Goal: Transaction & Acquisition: Book appointment/travel/reservation

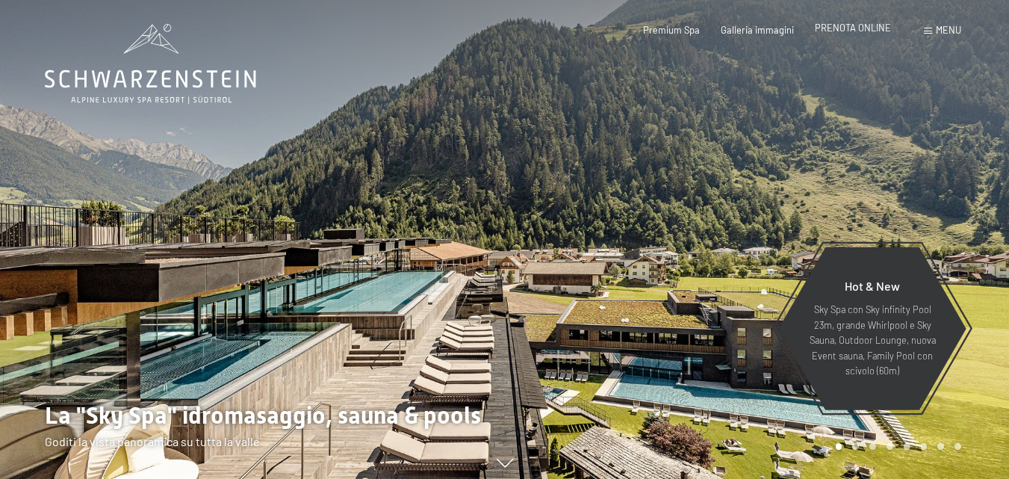
click at [886, 26] on span "PRENOTA ONLINE" at bounding box center [853, 28] width 76 height 12
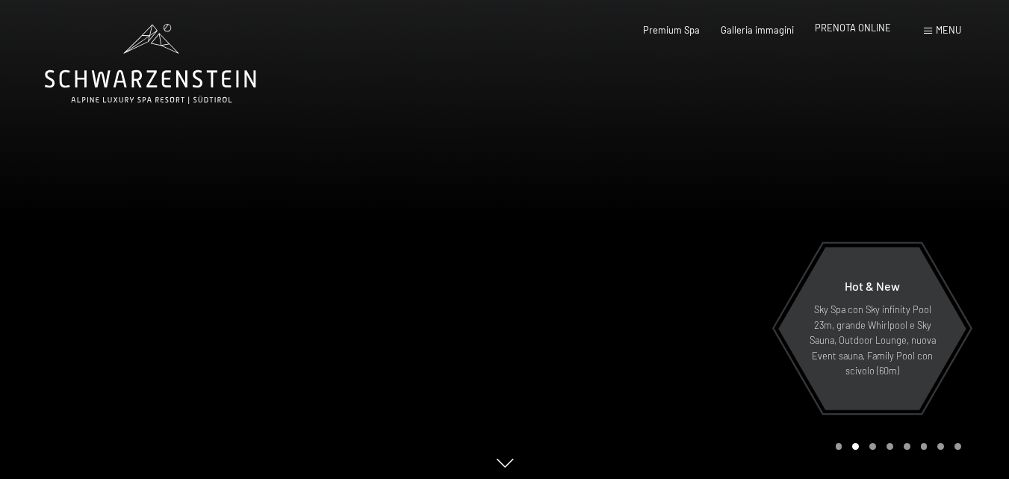
click at [854, 26] on span "PRENOTA ONLINE" at bounding box center [853, 28] width 76 height 12
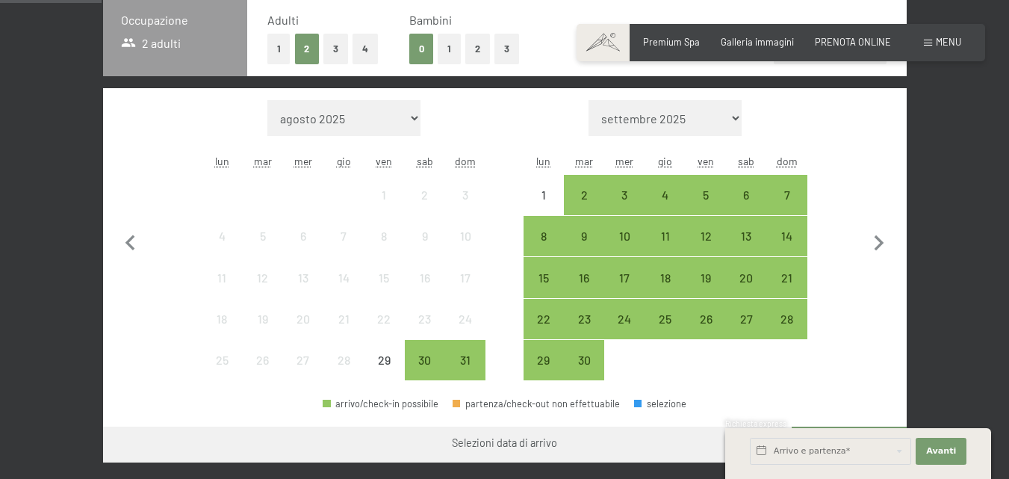
scroll to position [323, 0]
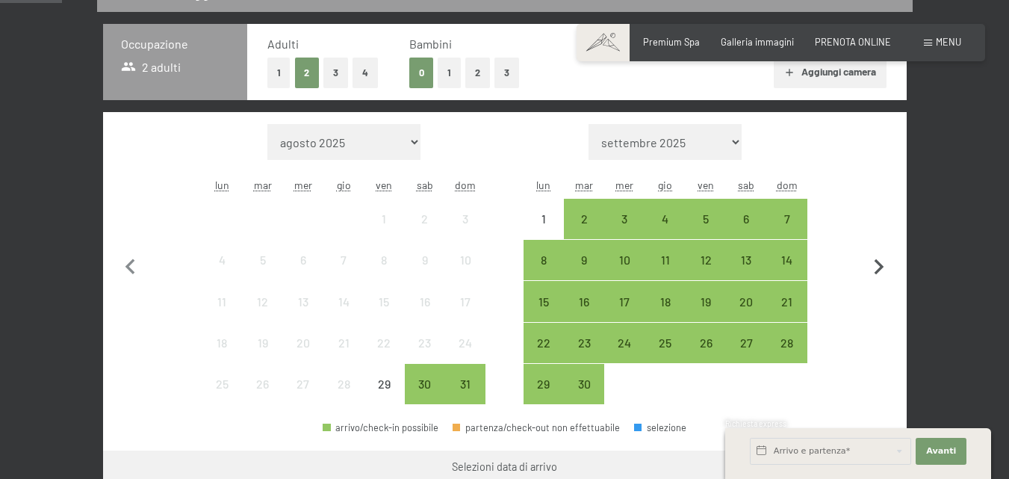
click at [877, 266] on icon "button" at bounding box center [878, 267] width 31 height 31
select select "2025-09-01"
select select "2025-10-01"
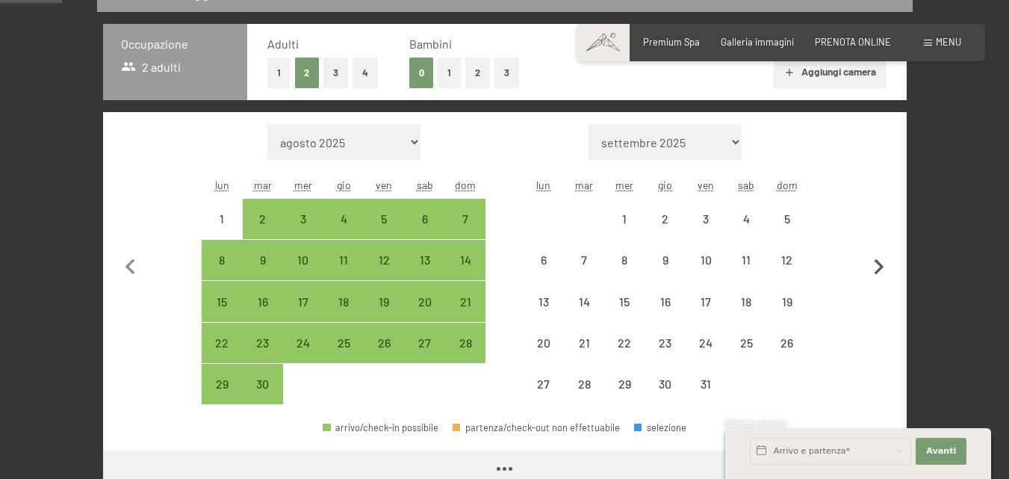
click at [877, 266] on icon "button" at bounding box center [878, 267] width 31 height 31
select select "2025-10-01"
select select "2025-11-01"
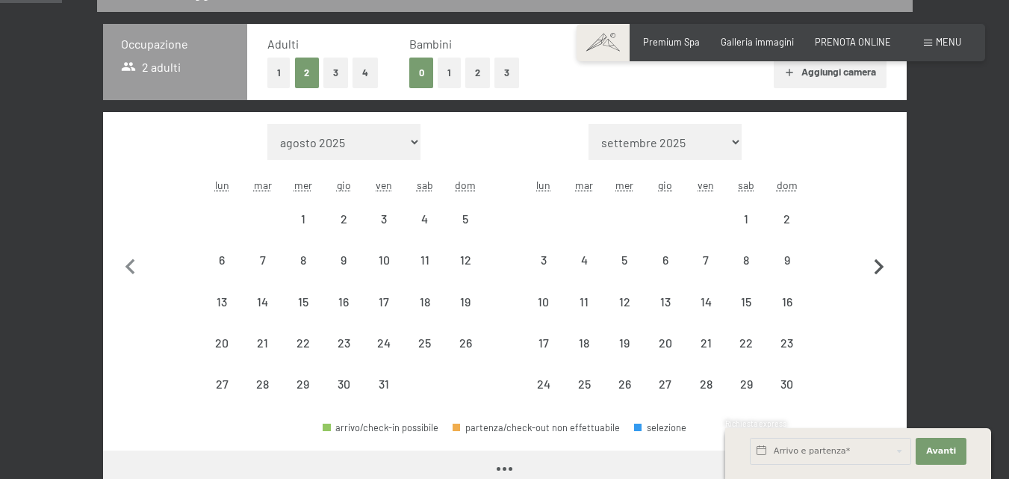
click at [877, 266] on icon "button" at bounding box center [878, 267] width 31 height 31
select select "2025-11-01"
select select "2025-12-01"
select select "2025-11-01"
select select "2025-12-01"
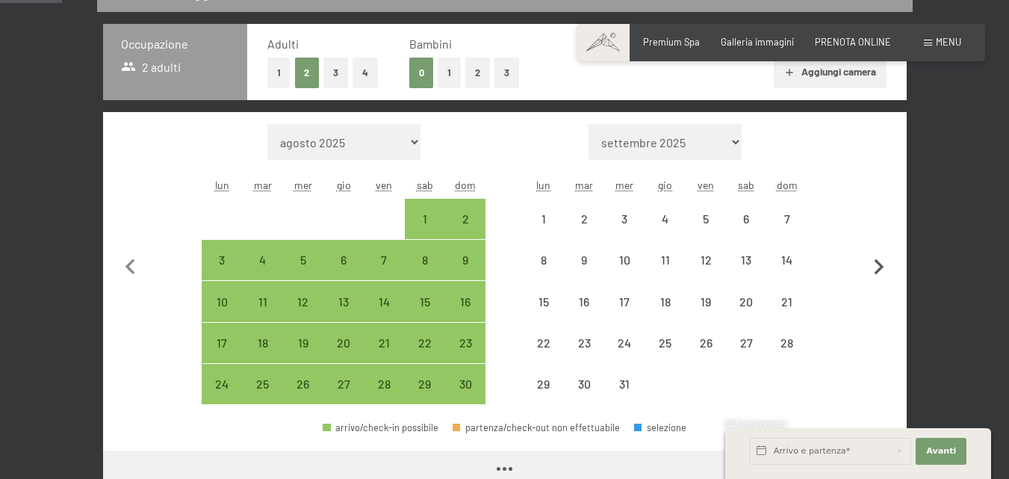
select select "2025-11-01"
select select "2025-12-01"
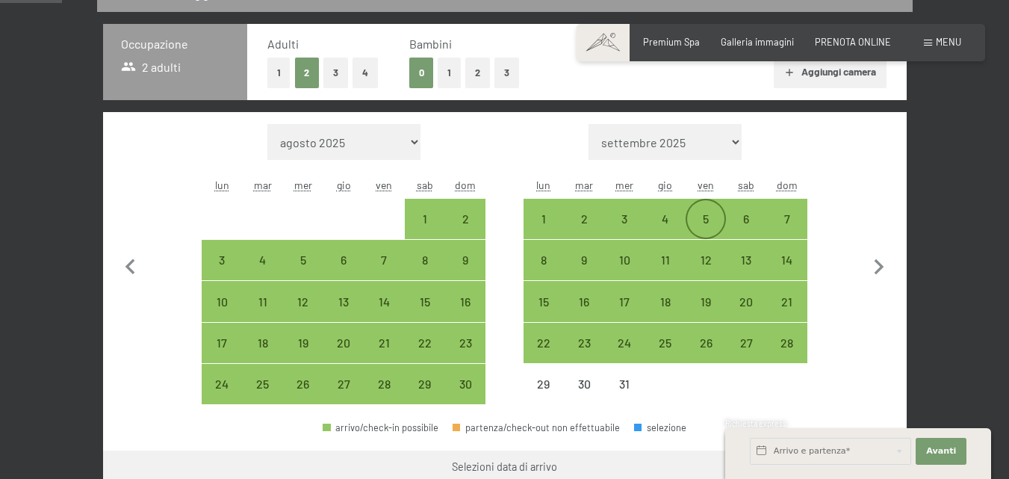
click at [711, 223] on div "5" at bounding box center [705, 231] width 37 height 37
select select "2025-11-01"
select select "2025-12-01"
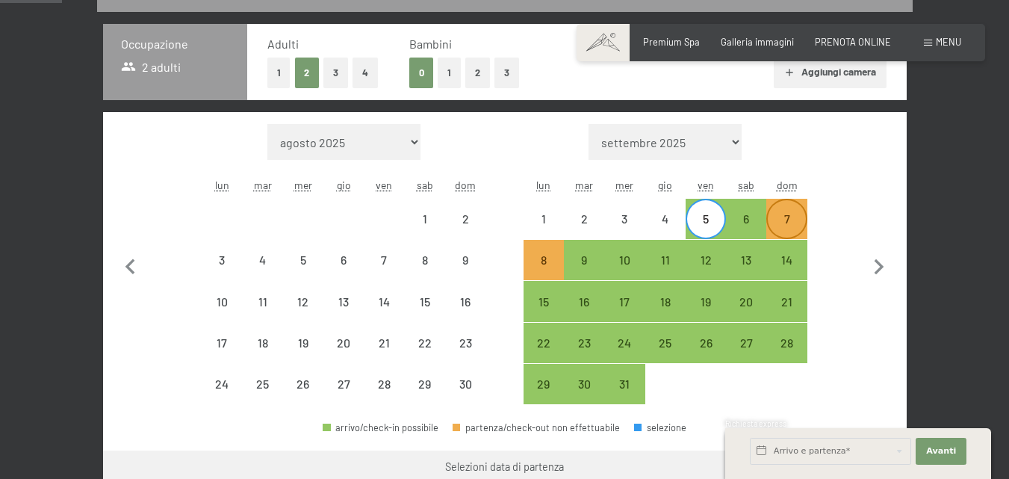
click at [783, 219] on div "7" at bounding box center [786, 231] width 37 height 37
select select "2025-11-01"
select select "2025-12-01"
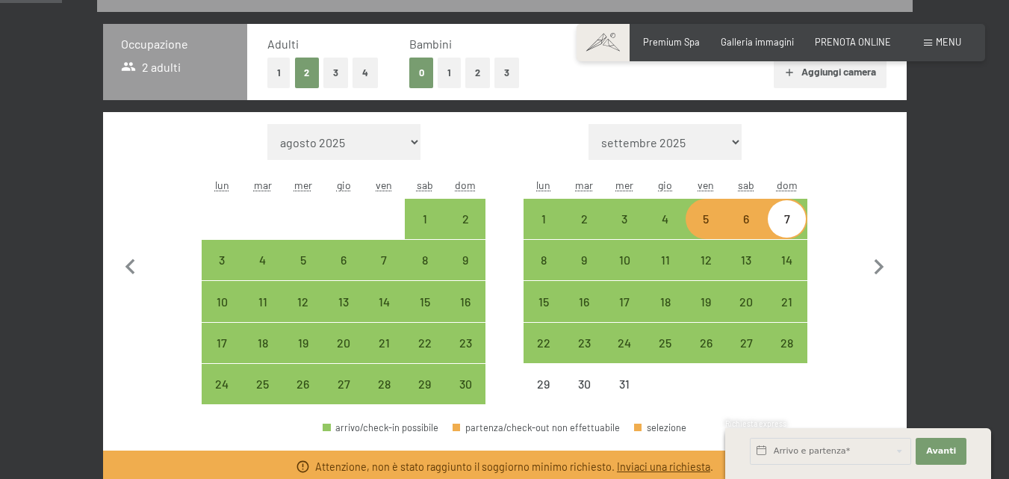
click at [449, 77] on button "1" at bounding box center [449, 73] width 23 height 31
select select "2025-11-01"
select select "2025-12-01"
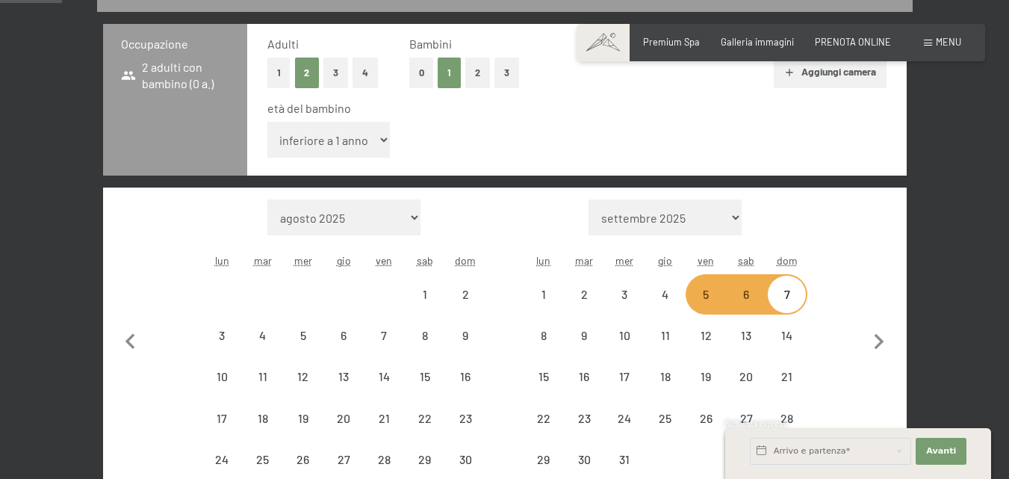
click at [369, 140] on select "inferiore a 1 anno 1 anno 2 anni 3 anni 4 anni 5 anni 6 anni 7 anni 8 anni 9 an…" at bounding box center [328, 140] width 123 height 36
select select "2025-11-01"
select select "2025-12-01"
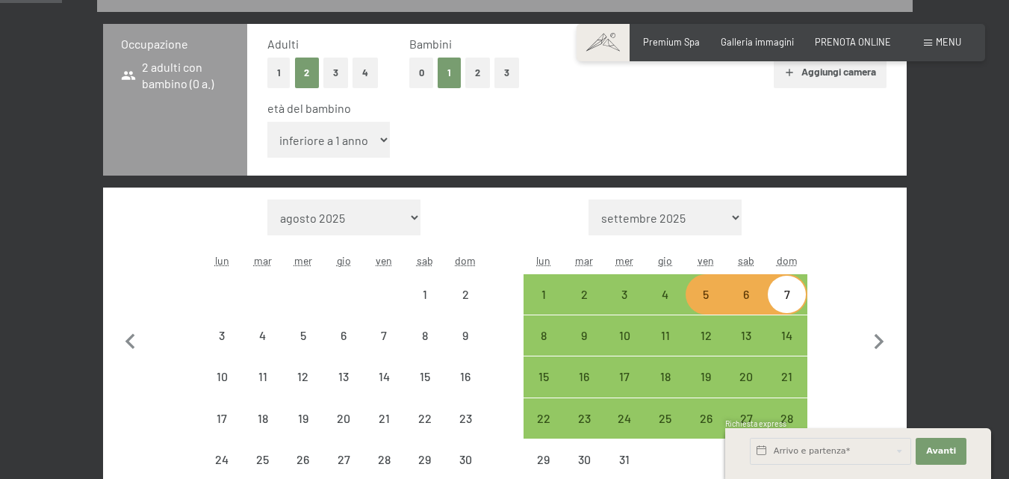
select select "2025-11-01"
select select "2025-12-01"
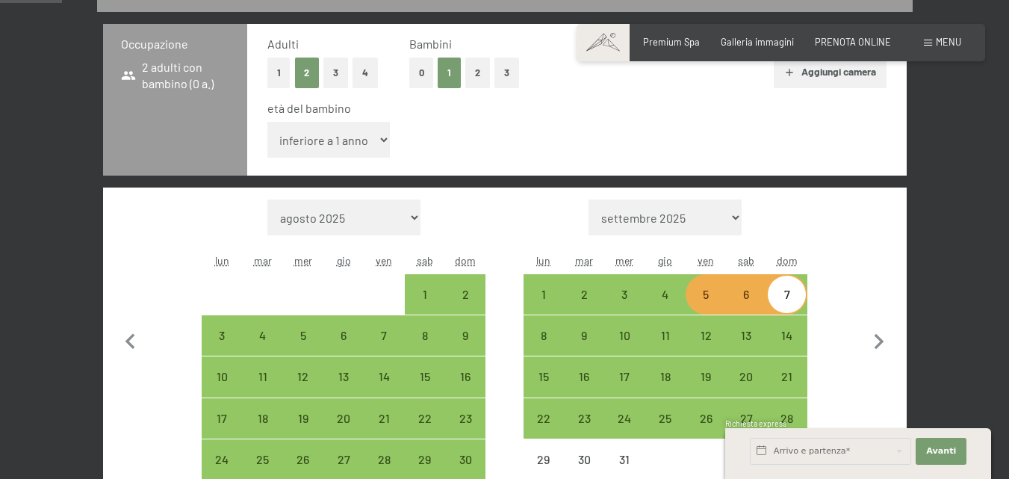
select select "11"
click at [267, 122] on select "inferiore a 1 anno 1 anno 2 anni 3 anni 4 anni 5 anni 6 anni 7 anni 8 anni 9 an…" at bounding box center [328, 140] width 123 height 36
select select "2025-11-01"
select select "2025-12-01"
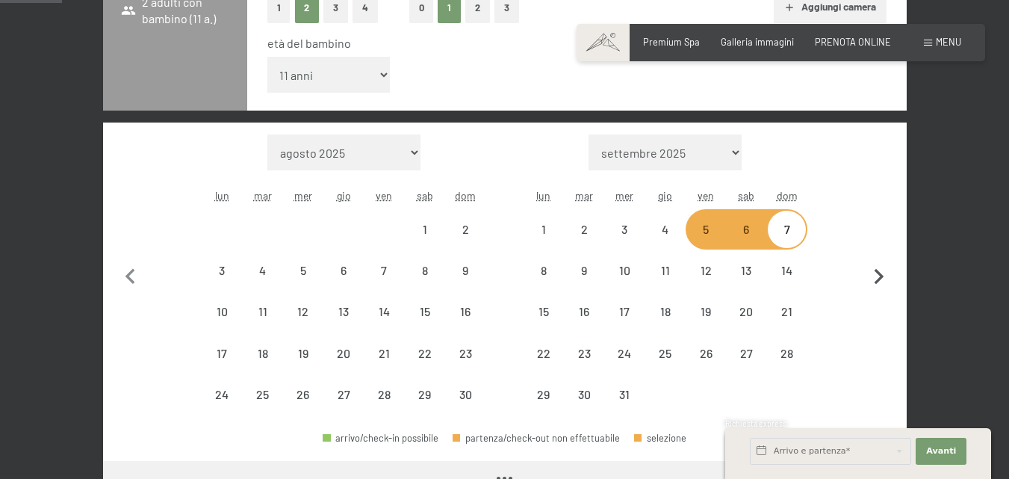
select select "2025-11-01"
select select "2025-12-01"
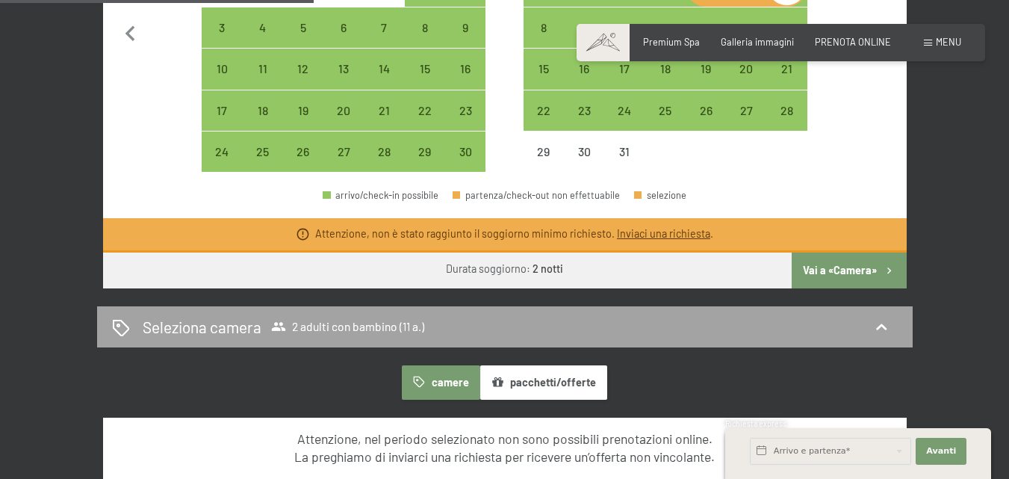
scroll to position [697, 0]
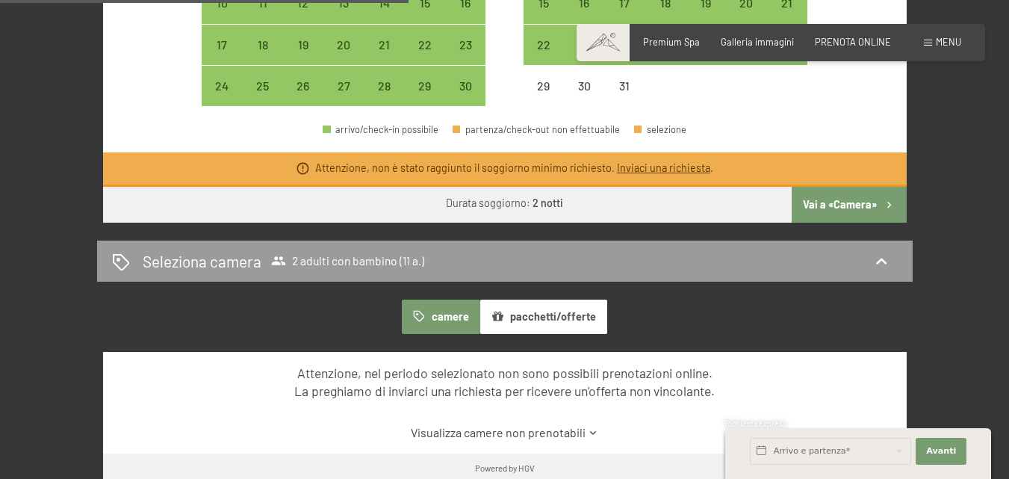
click at [854, 208] on button "Vai a «Camera»" at bounding box center [849, 205] width 114 height 36
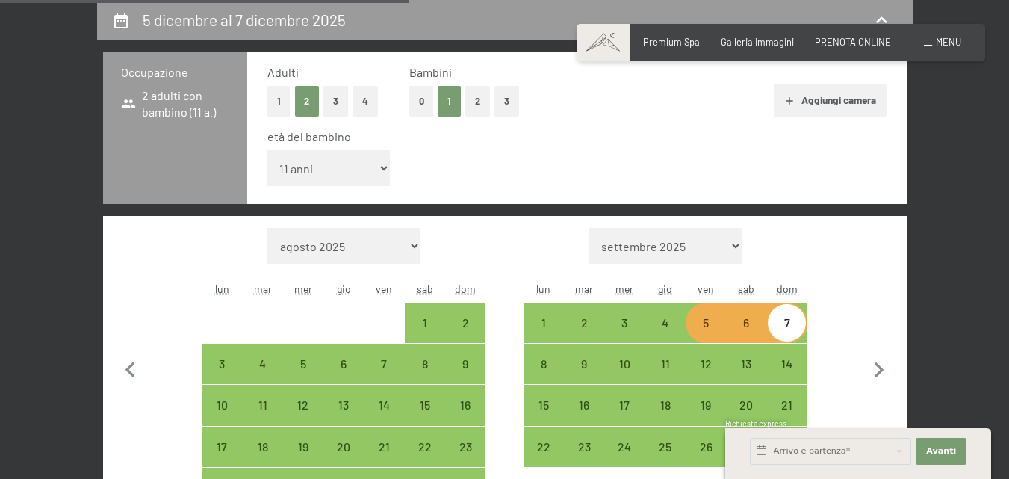
select select "2025-11-01"
select select "2025-12-01"
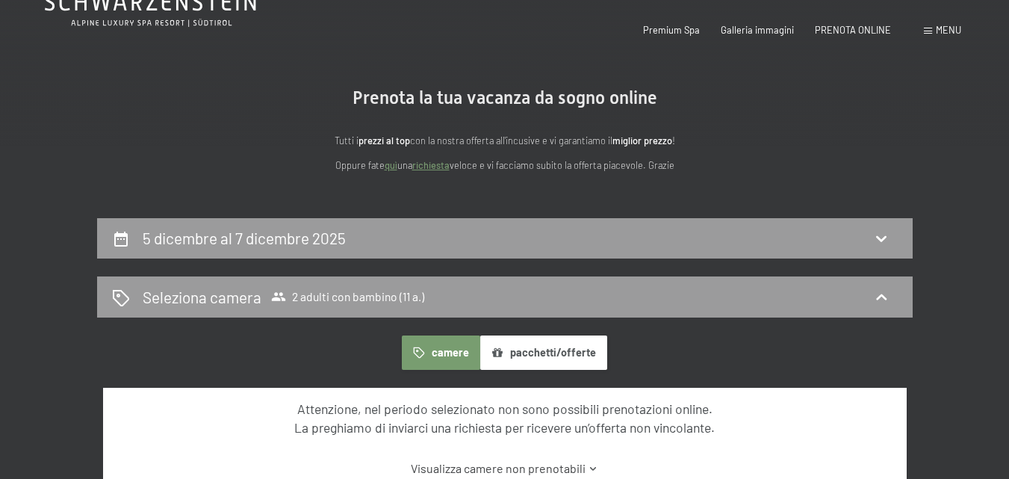
scroll to position [0, 0]
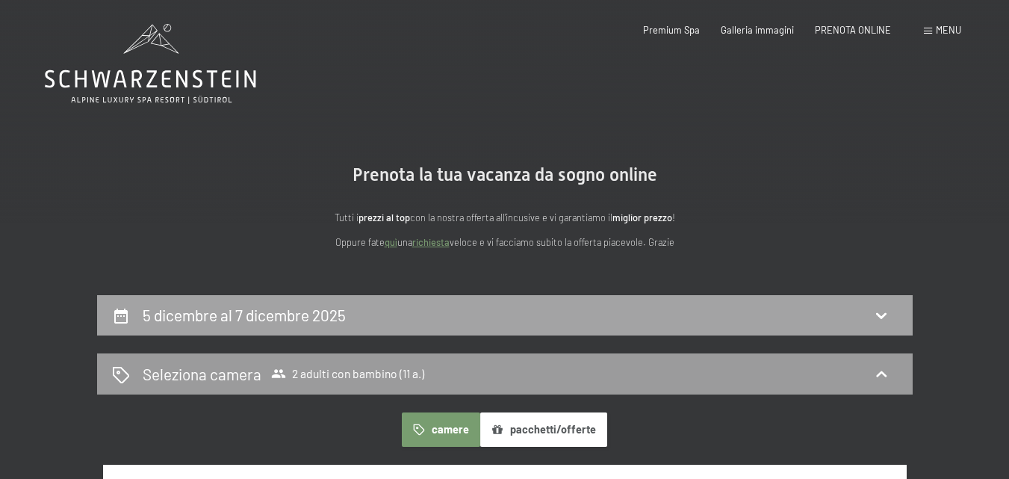
click at [343, 318] on h2 "5 dicembre al 7 dicembre 2025" at bounding box center [244, 314] width 203 height 19
select select "11"
select select "2025-11-01"
select select "2025-12-01"
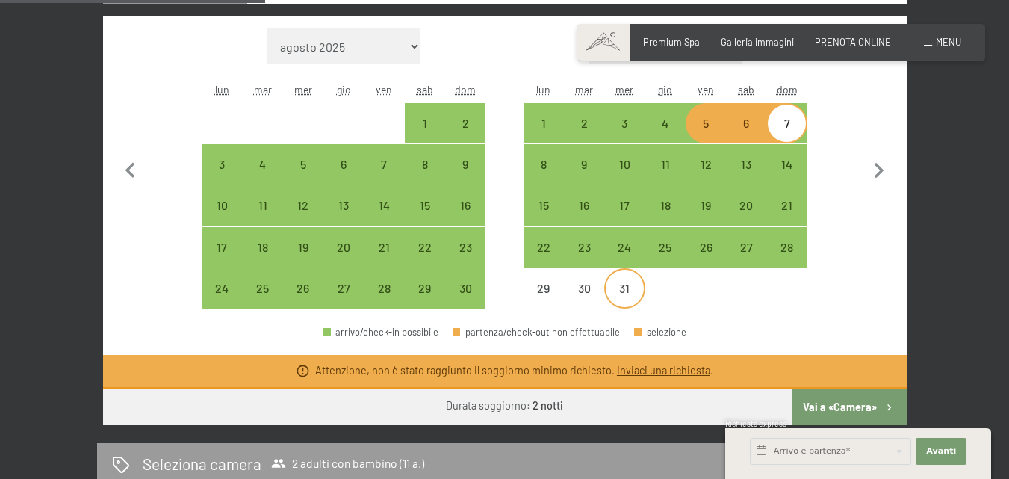
scroll to position [370, 0]
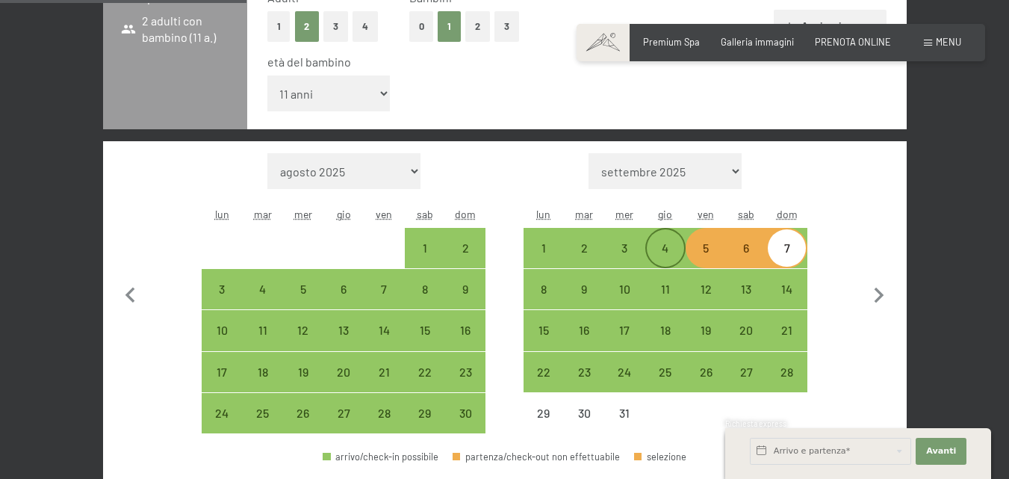
click at [668, 254] on div "4" at bounding box center [665, 260] width 37 height 37
select select "2025-11-01"
select select "2025-12-01"
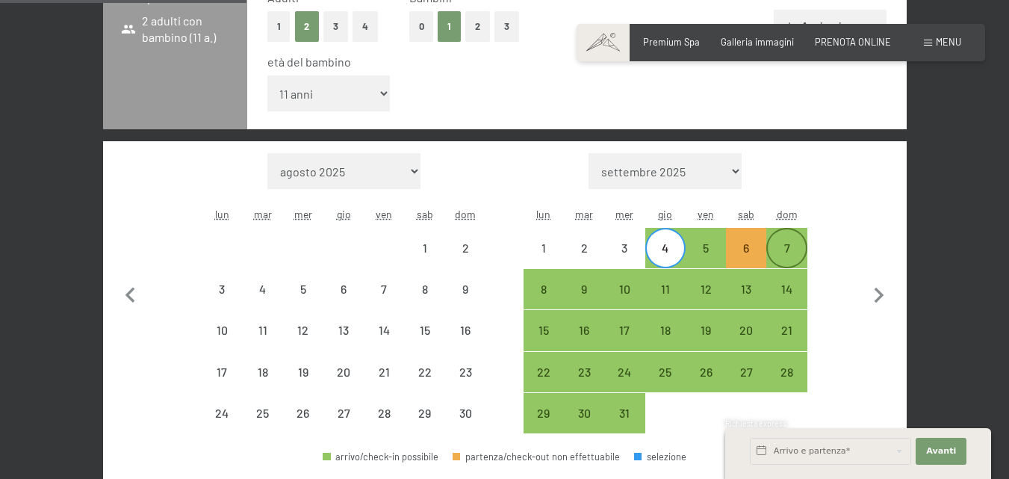
click at [782, 250] on div "7" at bounding box center [786, 260] width 37 height 37
select select "2025-11-01"
select select "2025-12-01"
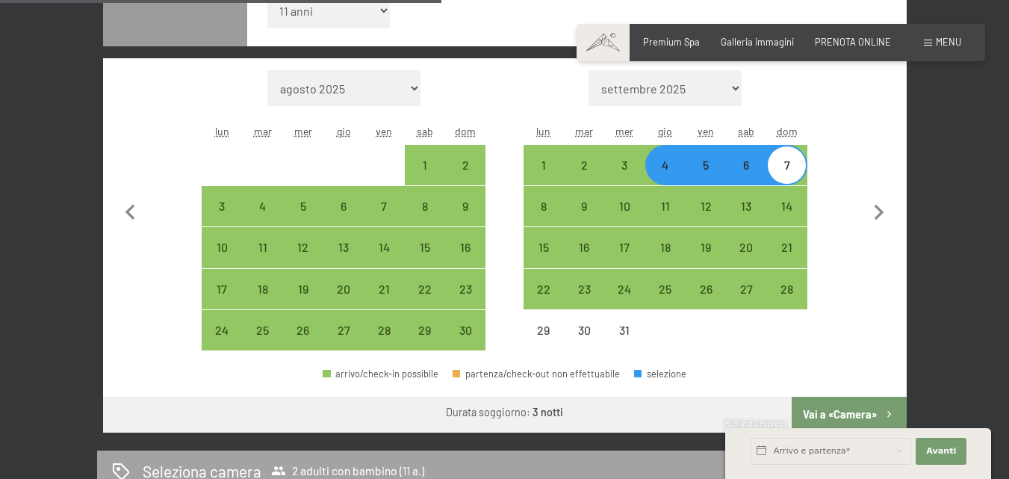
scroll to position [668, 0]
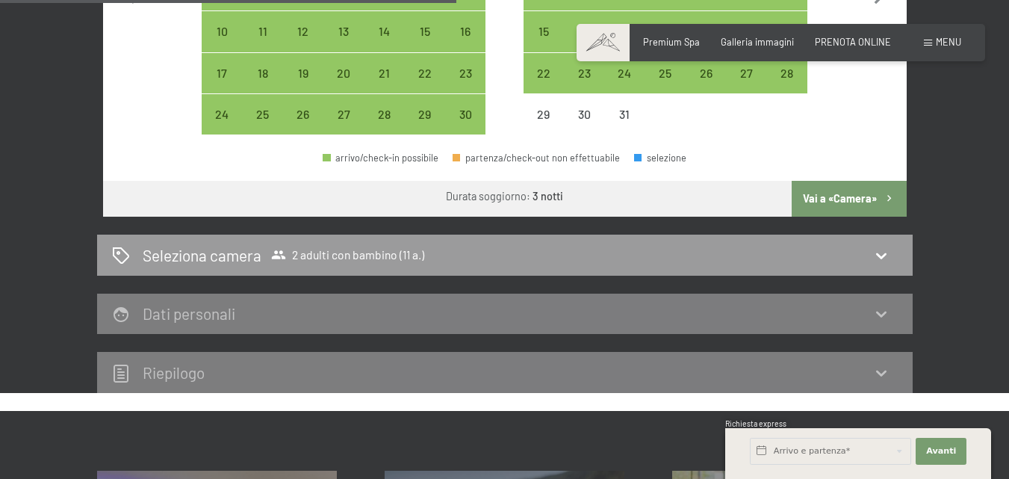
click at [874, 199] on button "Vai a «Camera»" at bounding box center [849, 199] width 114 height 36
select select "2025-11-01"
select select "2025-12-01"
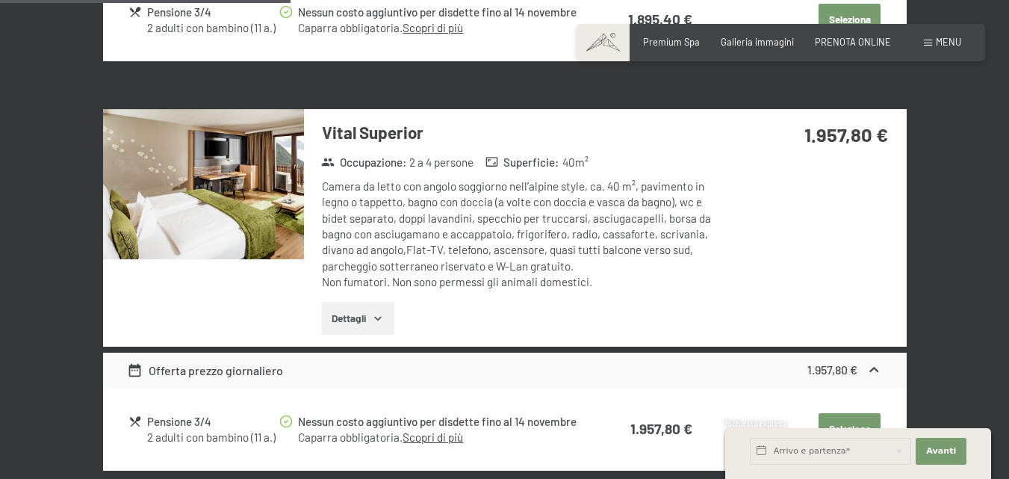
scroll to position [818, 0]
